Goal: Information Seeking & Learning: Learn about a topic

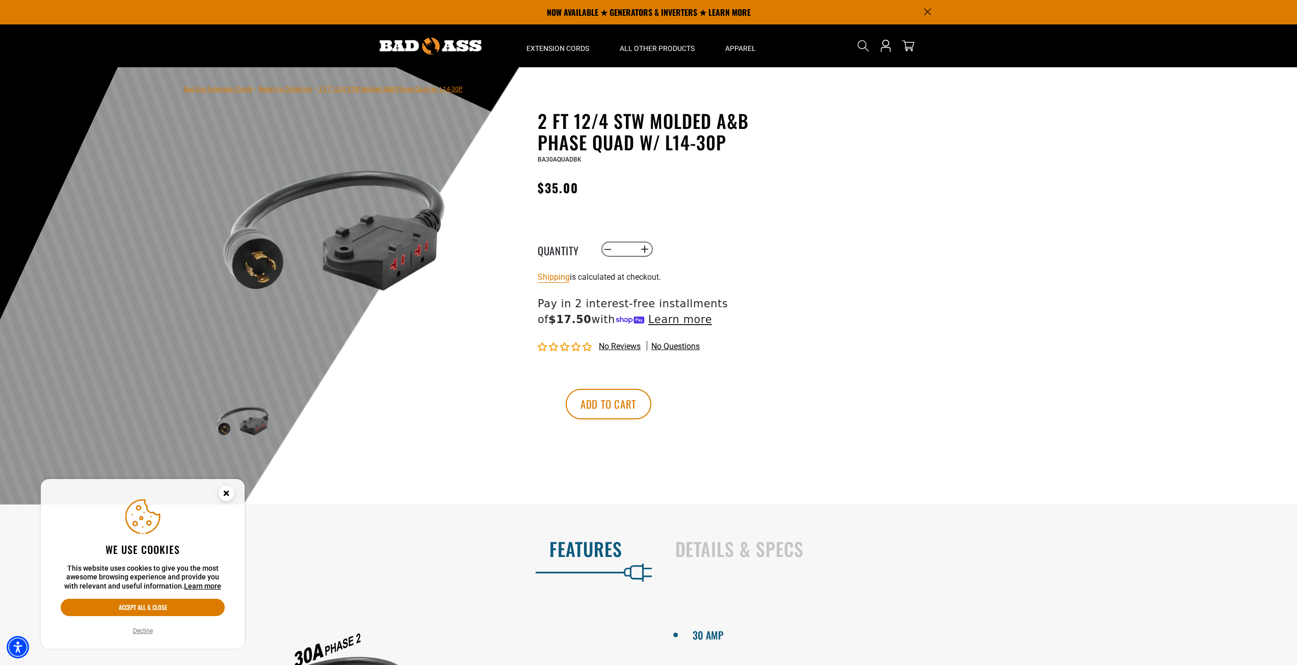
click at [397, 270] on img at bounding box center [337, 235] width 246 height 246
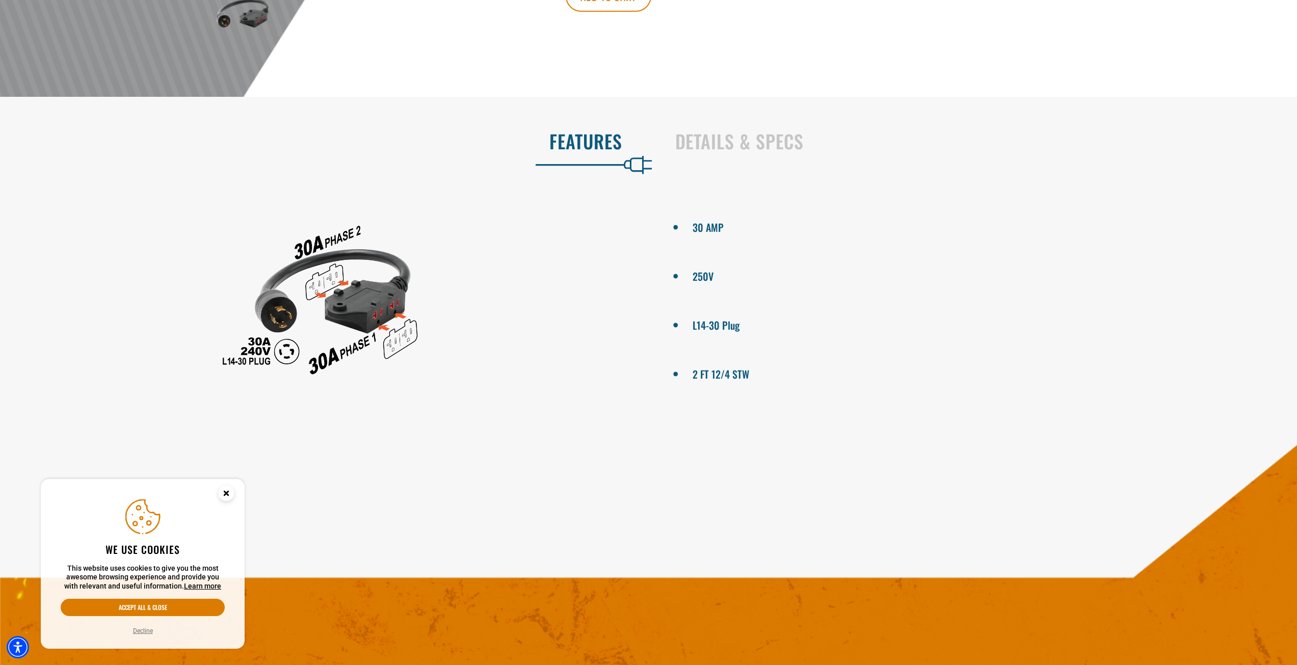
scroll to position [459, 0]
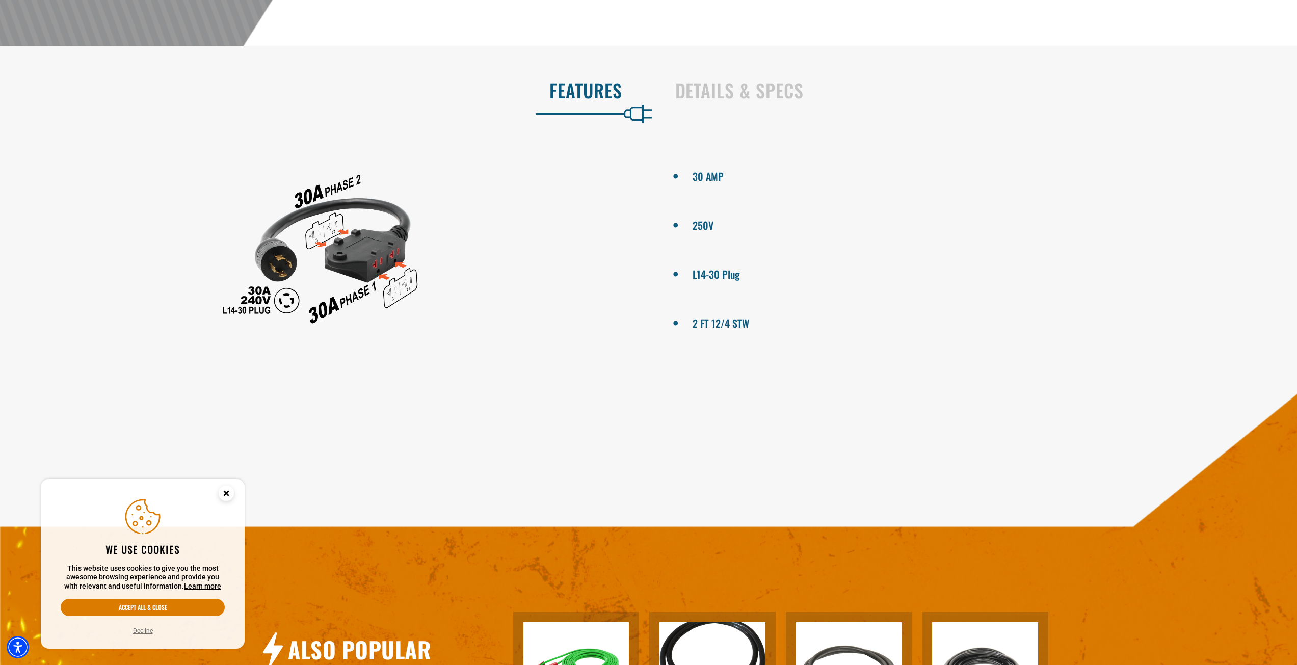
click at [706, 229] on li "250V" at bounding box center [977, 224] width 570 height 18
click at [717, 176] on li "30 AMP" at bounding box center [977, 175] width 570 height 18
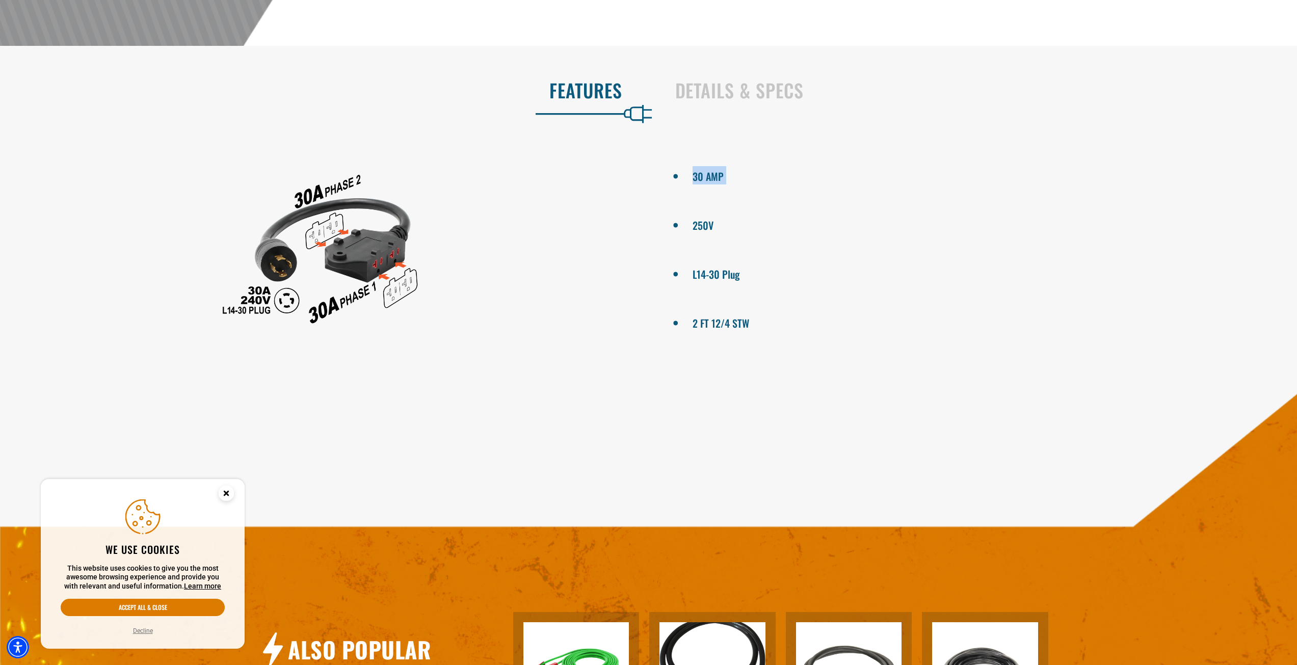
drag, startPoint x: 717, startPoint y: 176, endPoint x: 727, endPoint y: 267, distance: 91.3
click at [718, 181] on li "30 AMP" at bounding box center [977, 175] width 570 height 18
click at [730, 277] on li "L14-30 Plug" at bounding box center [977, 273] width 570 height 18
drag, startPoint x: 730, startPoint y: 277, endPoint x: 732, endPoint y: 326, distance: 49.0
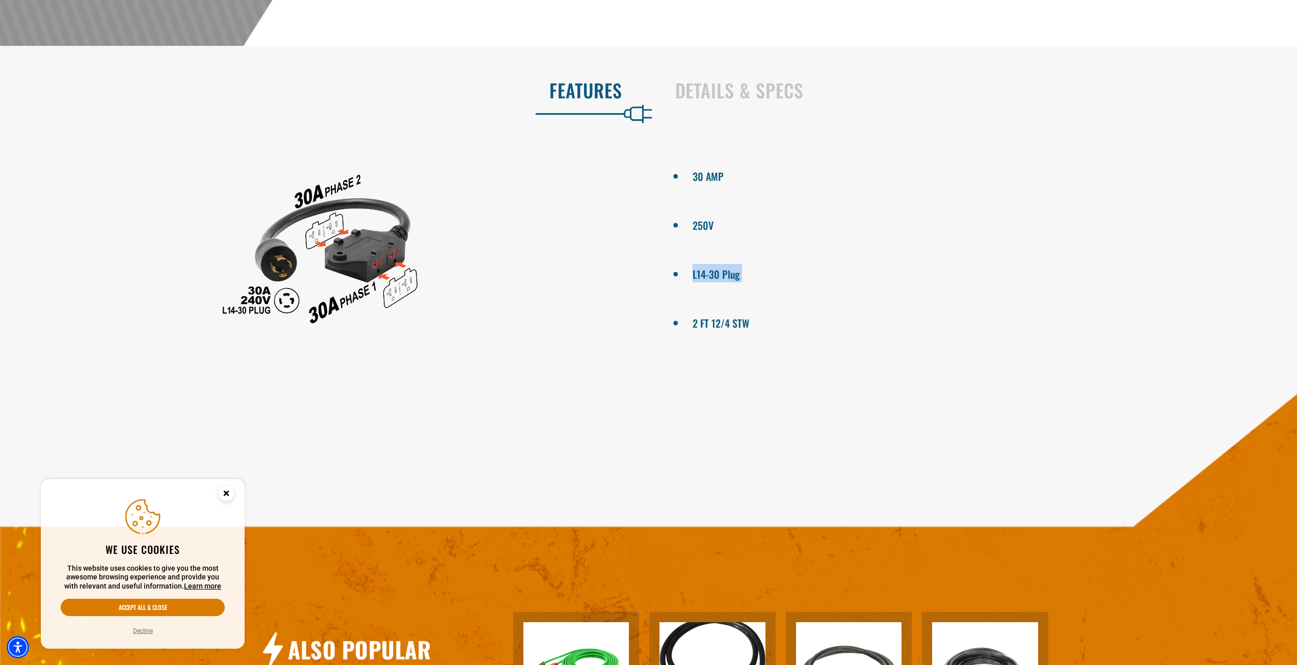
click at [732, 307] on ul "30 AMP 250V L14-30 Plug 2 FT 12/4 STW" at bounding box center [976, 249] width 641 height 204
click at [732, 326] on li "2 FT 12/4 STW" at bounding box center [977, 322] width 570 height 18
click at [733, 325] on li "2 FT 12/4 STW" at bounding box center [977, 322] width 570 height 18
click at [357, 252] on div at bounding box center [320, 249] width 641 height 204
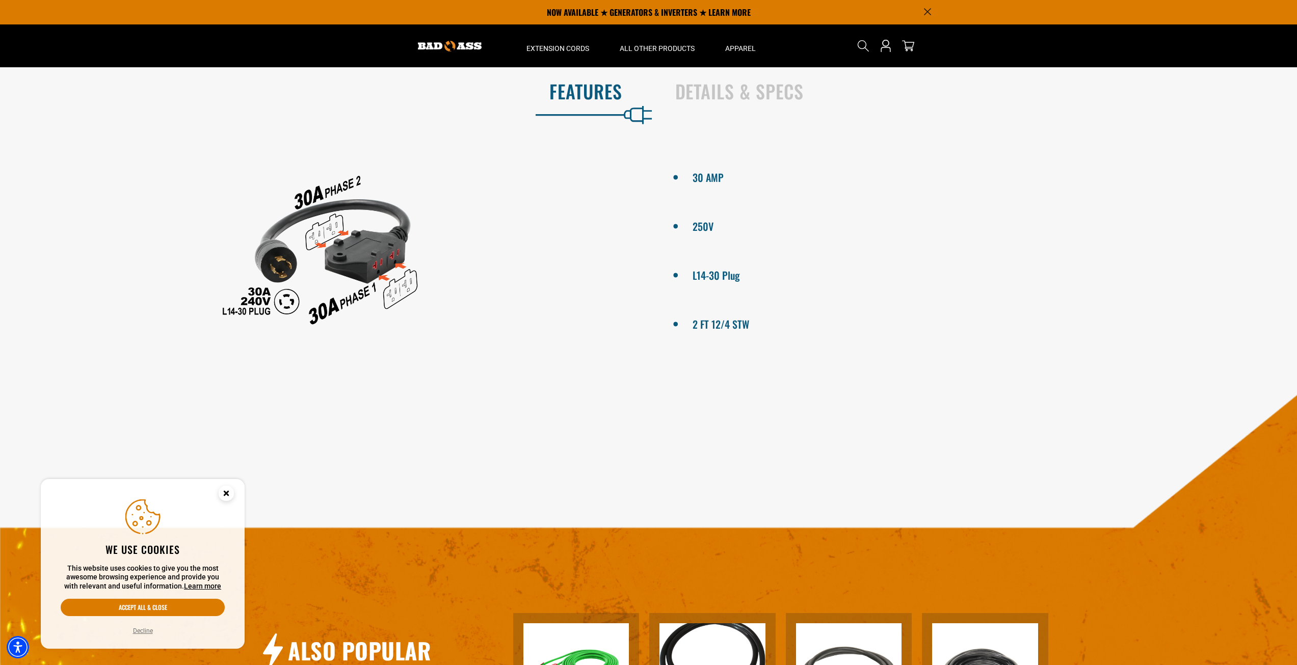
scroll to position [611, 0]
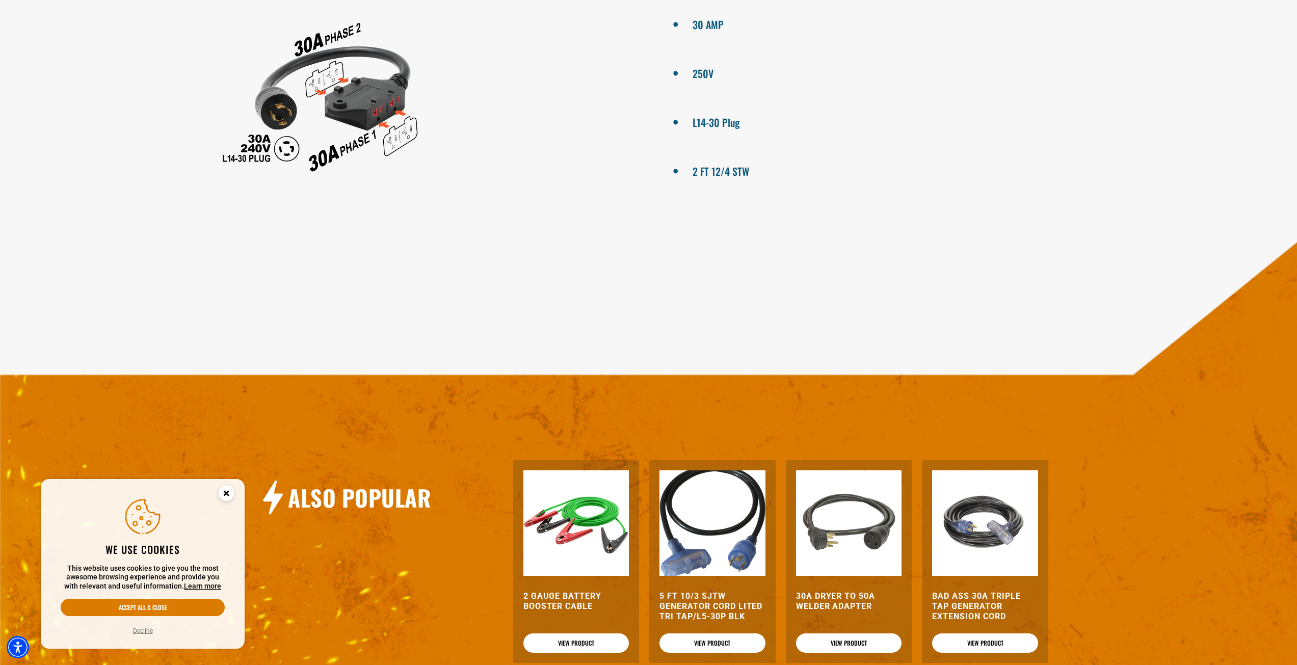
click at [342, 429] on div "Also Popular 2 Gauge Battery Booster Cable View Product 5 FT 10/3 SJTW Generato…" at bounding box center [654, 485] width 1310 height 505
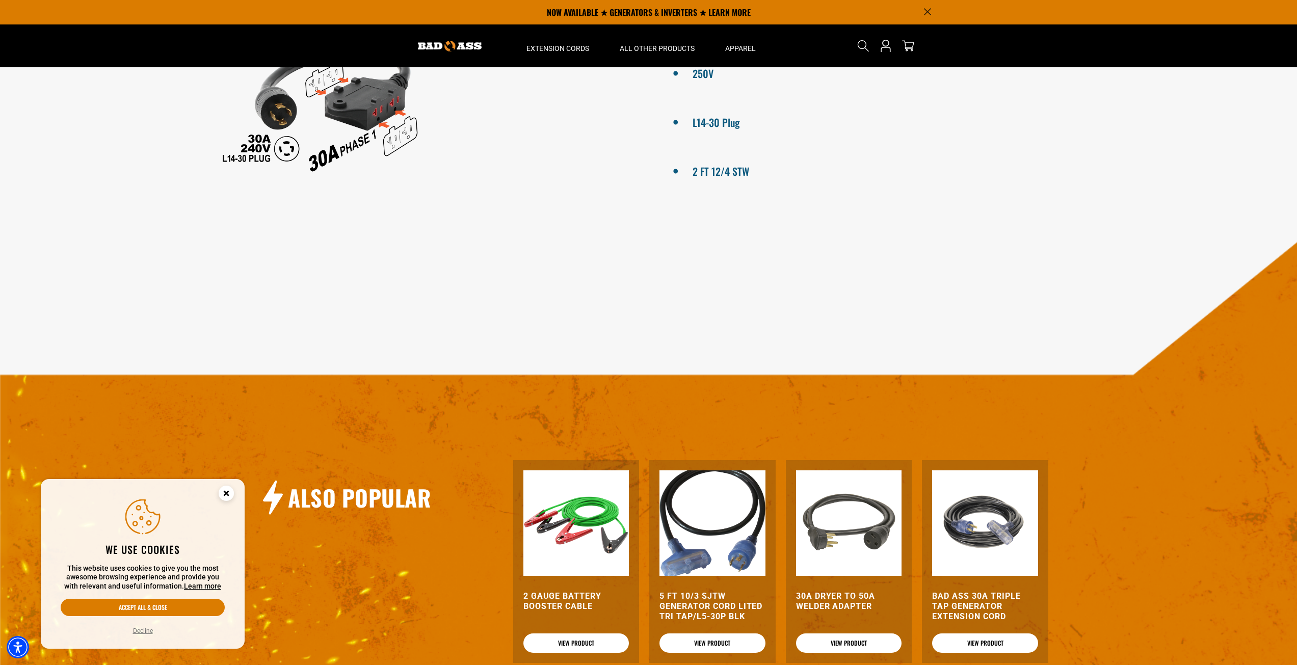
scroll to position [0, 0]
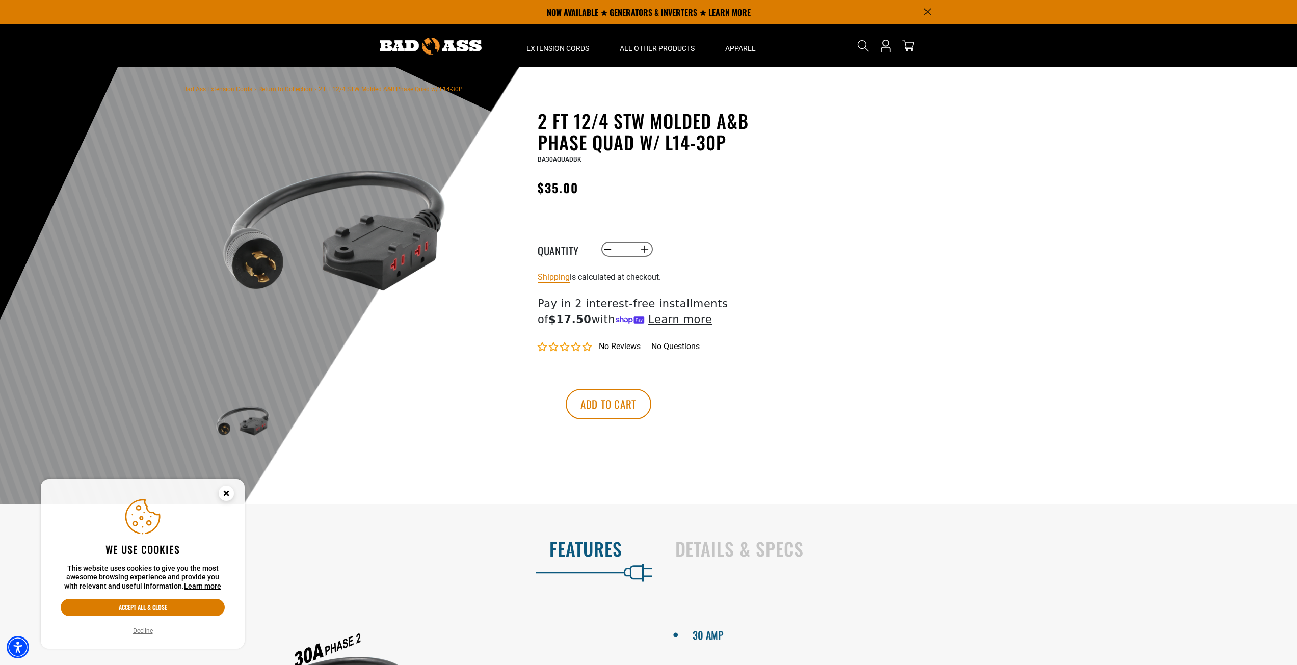
drag, startPoint x: 429, startPoint y: 611, endPoint x: 400, endPoint y: 378, distance: 234.2
